Goal: Task Accomplishment & Management: Manage account settings

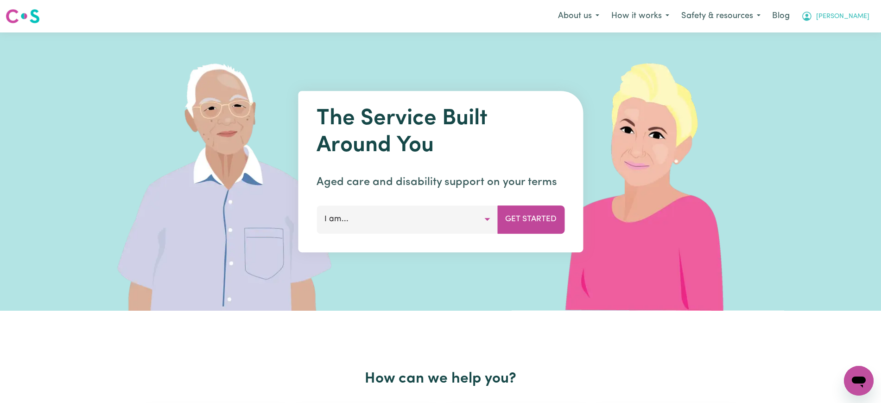
click at [861, 14] on span "Yvonne" at bounding box center [842, 17] width 53 height 10
click at [852, 36] on link "Admin Dashboard" at bounding box center [837, 36] width 73 height 18
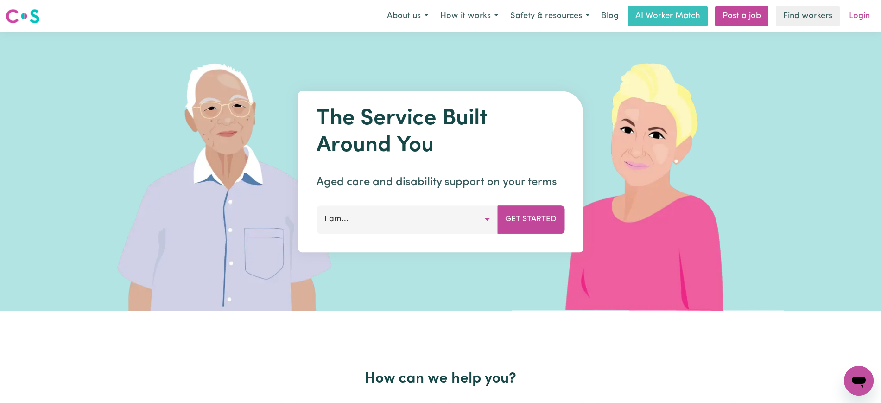
click at [857, 11] on link "Login" at bounding box center [859, 16] width 32 height 20
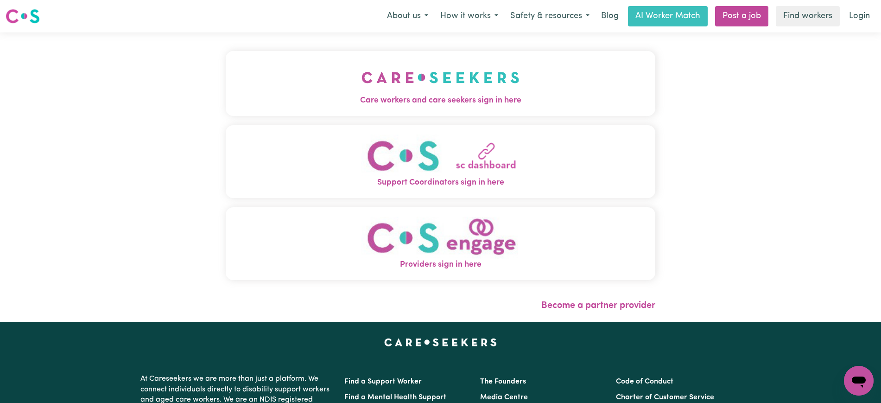
click at [330, 79] on button "Care workers and care seekers sign in here" at bounding box center [440, 83] width 429 height 65
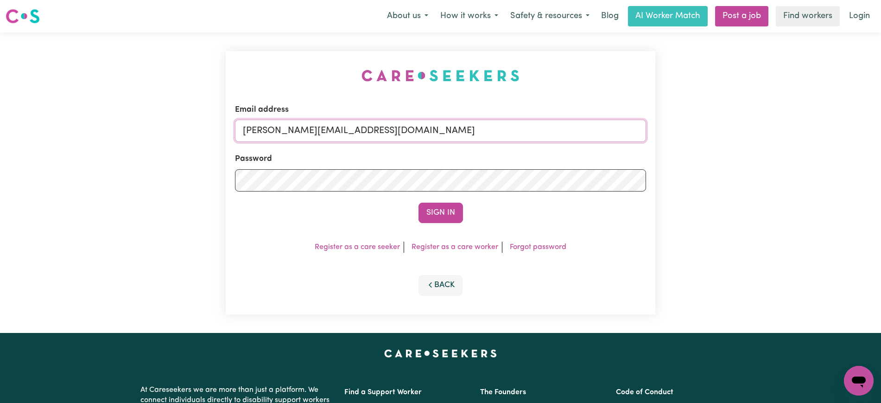
click at [403, 130] on input "[PERSON_NAME][EMAIL_ADDRESS][DOMAIN_NAME]" at bounding box center [440, 131] width 411 height 22
drag, startPoint x: 299, startPoint y: 130, endPoint x: 718, endPoint y: 137, distance: 419.3
click at [718, 137] on div "Email address [EMAIL_ADDRESS][DOMAIN_NAME] Password Sign In Register as a care …" at bounding box center [440, 182] width 881 height 300
type input "[EMAIL_ADDRESS][DOMAIN_NAME]"
click at [418, 202] on button "Sign In" at bounding box center [440, 212] width 44 height 20
